Goal: Transaction & Acquisition: Book appointment/travel/reservation

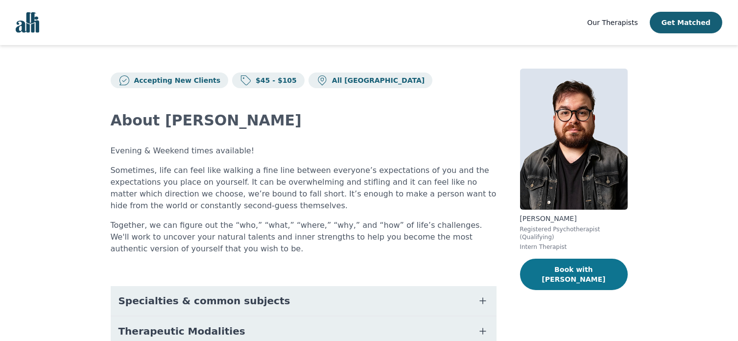
click at [580, 263] on button "Book with [PERSON_NAME]" at bounding box center [574, 273] width 108 height 31
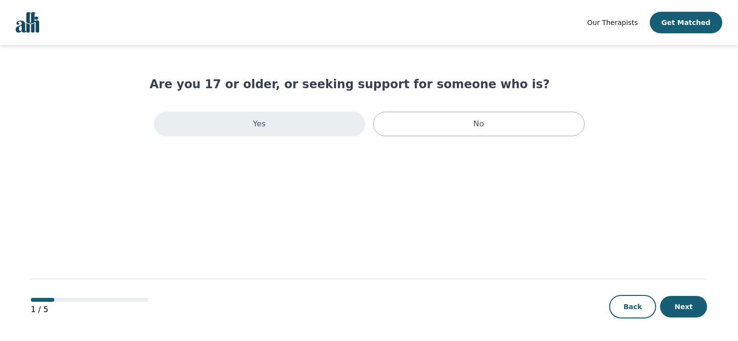
click at [343, 117] on div "Yes" at bounding box center [259, 124] width 211 height 24
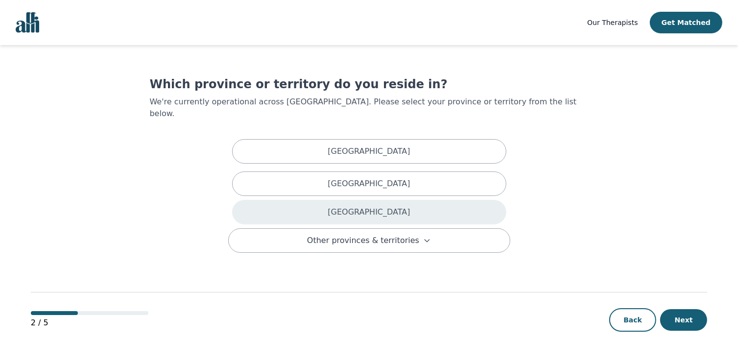
click at [386, 203] on div "Ontario" at bounding box center [369, 212] width 274 height 24
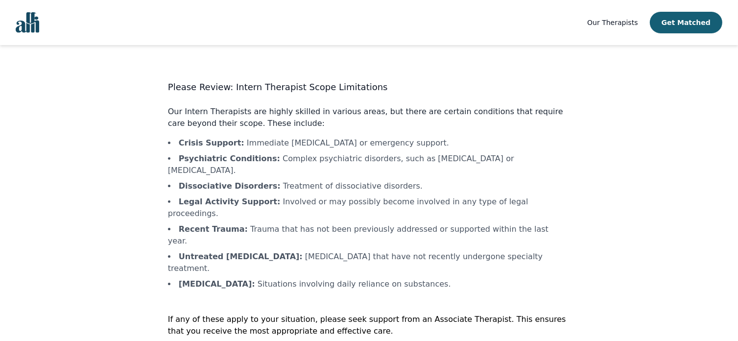
scroll to position [1, 0]
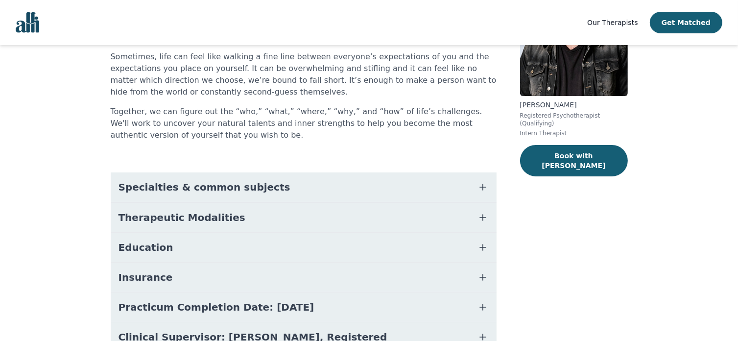
scroll to position [170, 0]
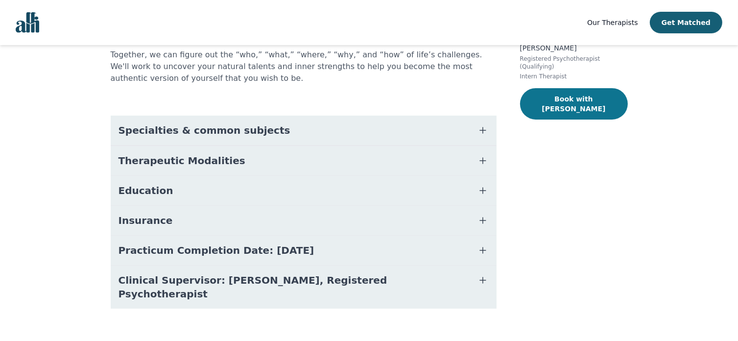
click at [560, 89] on button "Book with [PERSON_NAME]" at bounding box center [574, 103] width 108 height 31
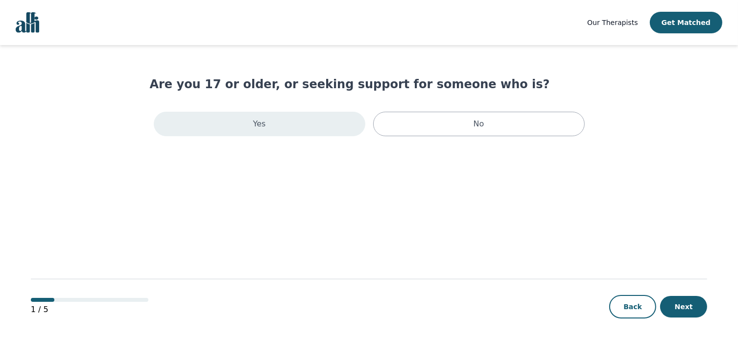
click at [334, 117] on div "Yes" at bounding box center [259, 124] width 211 height 24
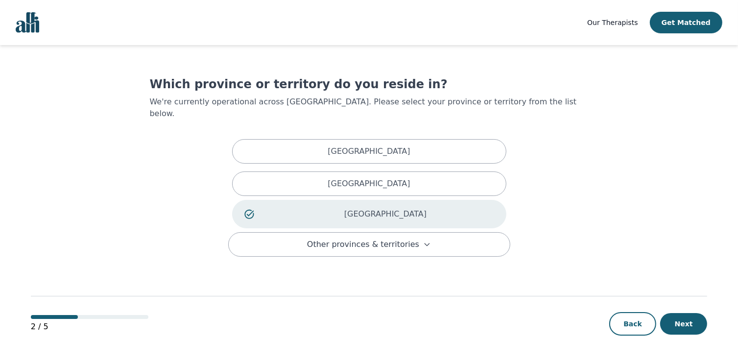
click at [406, 208] on p "Ontario" at bounding box center [385, 214] width 217 height 12
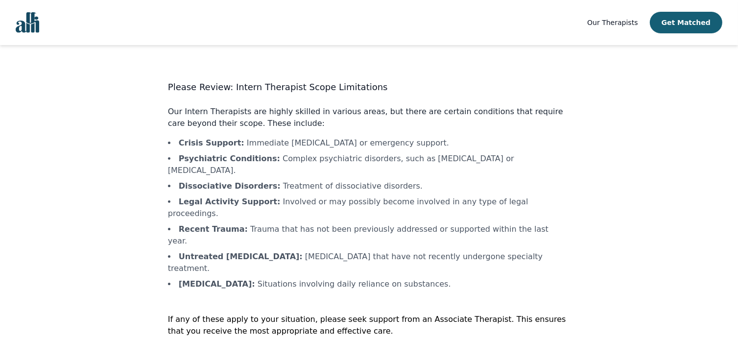
scroll to position [1, 0]
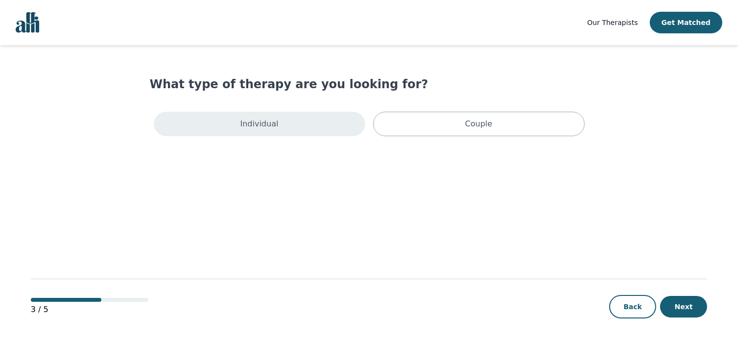
click at [320, 127] on div "Individual" at bounding box center [259, 124] width 211 height 24
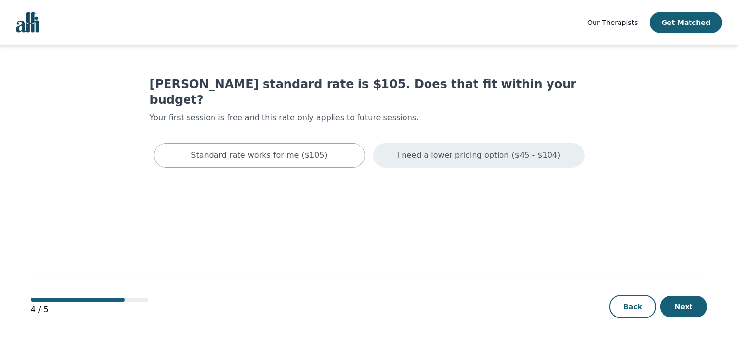
click at [451, 149] on p "I need a lower pricing option ($45 - $104)" at bounding box center [479, 155] width 164 height 12
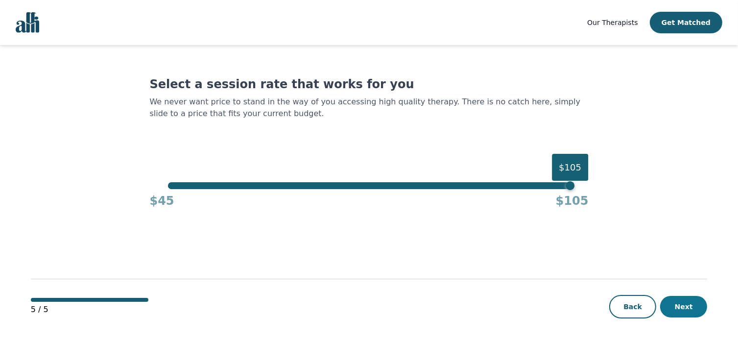
click at [673, 302] on button "Next" at bounding box center [683, 307] width 47 height 22
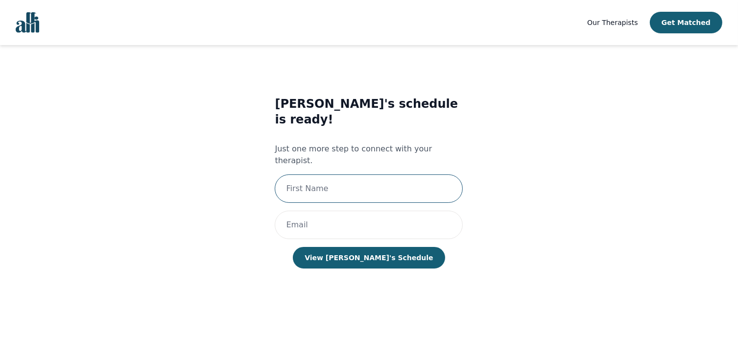
click at [319, 174] on input "text" at bounding box center [369, 188] width 188 height 28
click at [417, 174] on input "viscountsupervisor@families1st.ca" at bounding box center [369, 188] width 188 height 28
type input "viscountsupervisor@families1st.ca"
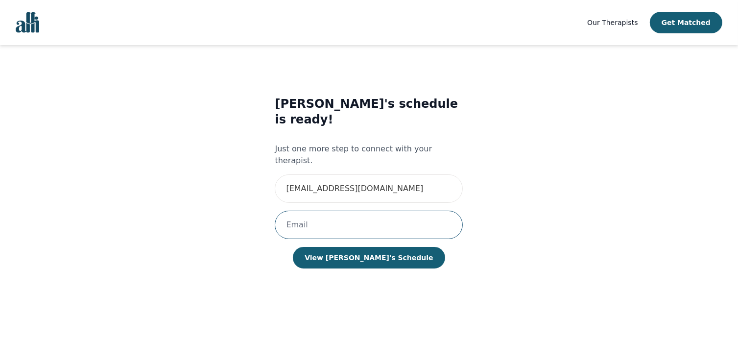
click at [382, 211] on input "email" at bounding box center [369, 225] width 188 height 28
paste input "viscountsupervisor@families1st.ca"
type input "viscountsupervisor@families1st.ca"
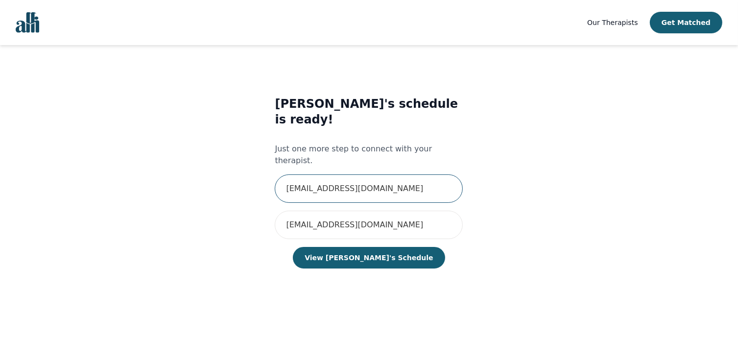
click at [374, 174] on input "viscountsupervisor@families1st.ca" at bounding box center [369, 188] width 188 height 28
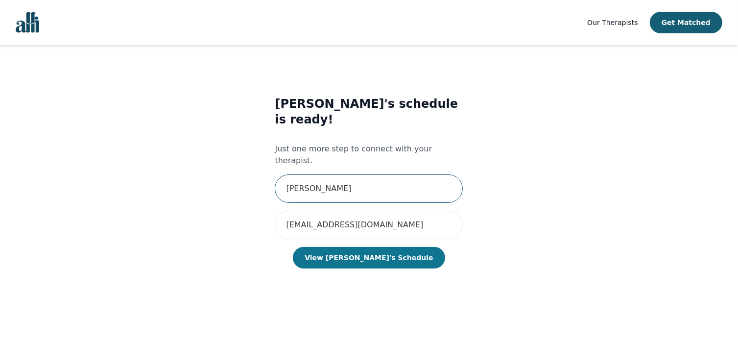
type input "Micheal"
click at [330, 247] on button "View Freddie's Schedule" at bounding box center [369, 258] width 152 height 22
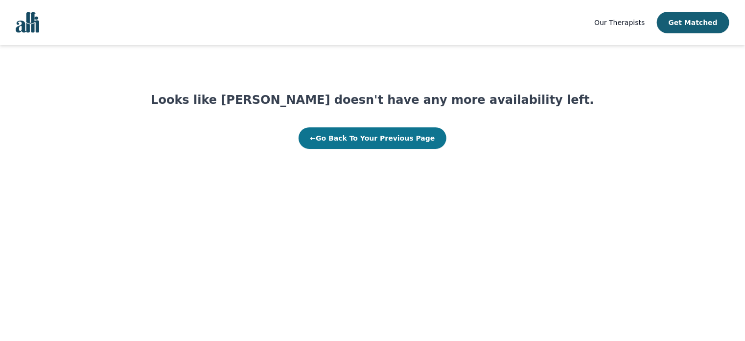
click at [395, 137] on button "← Go Back To Your Previous Page" at bounding box center [373, 138] width 148 height 22
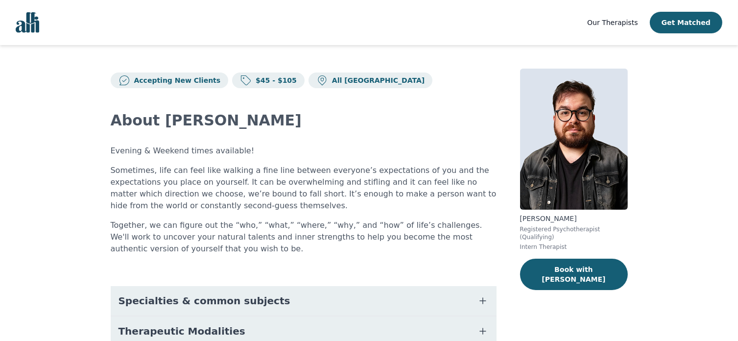
click at [164, 84] on p "Accepting New Clients" at bounding box center [175, 80] width 91 height 10
click at [230, 107] on div "About [PERSON_NAME] Evening & Weekend times available! Sometimes, life can feel…" at bounding box center [304, 295] width 386 height 414
